Goal: Task Accomplishment & Management: Manage account settings

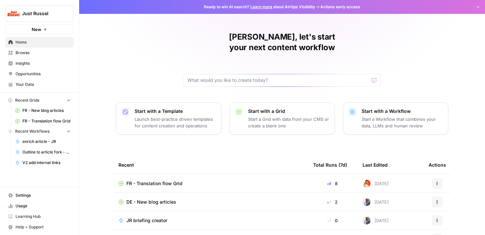
click at [29, 194] on span "Settings" at bounding box center [43, 195] width 55 height 6
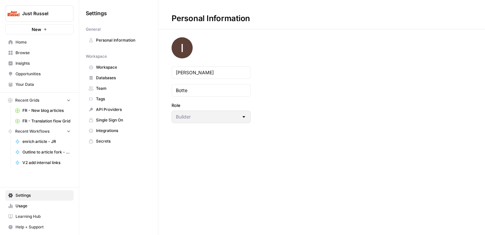
click at [109, 135] on link "Integrations" at bounding box center [119, 130] width 66 height 11
